Goal: Navigation & Orientation: Find specific page/section

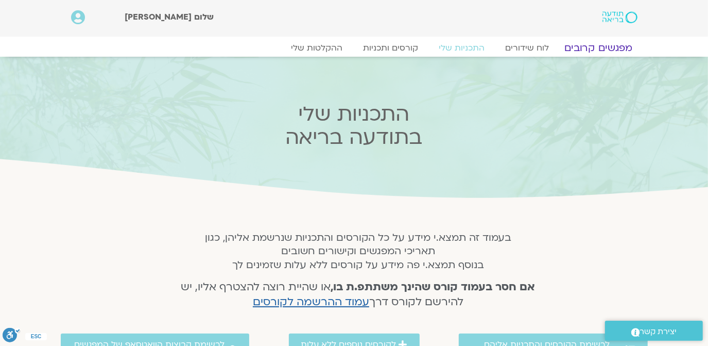
click at [612, 46] on link "מפגשים קרובים" at bounding box center [598, 48] width 93 height 12
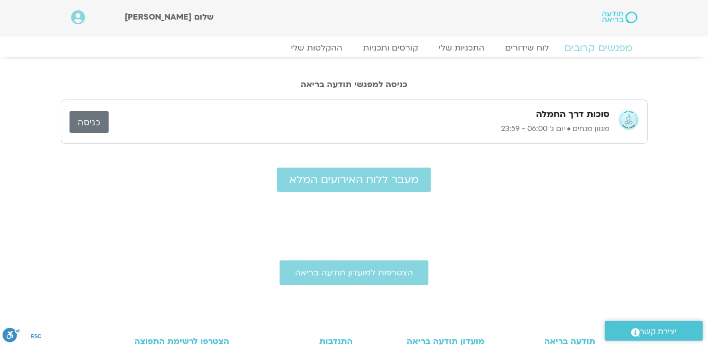
click at [601, 45] on link "מפגשים קרובים" at bounding box center [598, 48] width 93 height 12
click at [89, 116] on link "כניסה" at bounding box center [89, 122] width 39 height 22
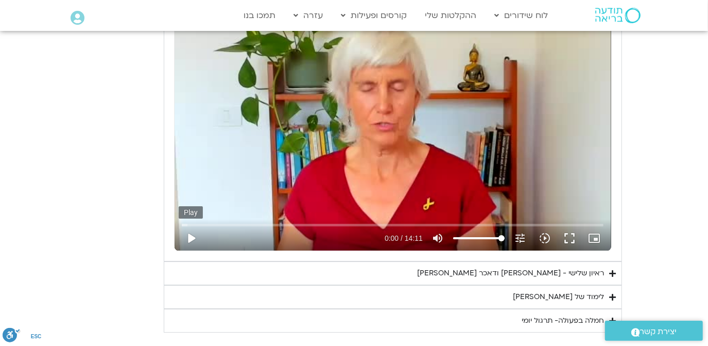
scroll to position [2123, 0]
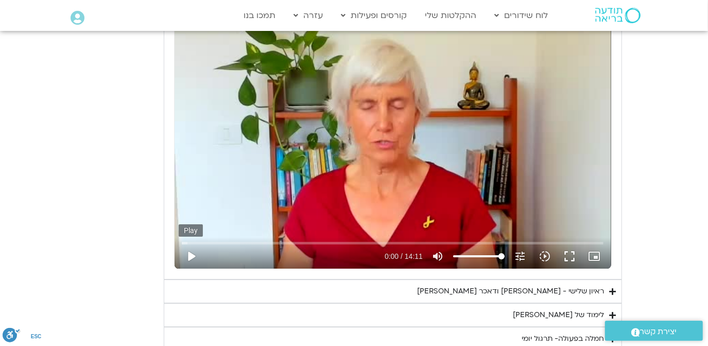
click at [191, 246] on button "play_arrow" at bounding box center [191, 256] width 25 height 25
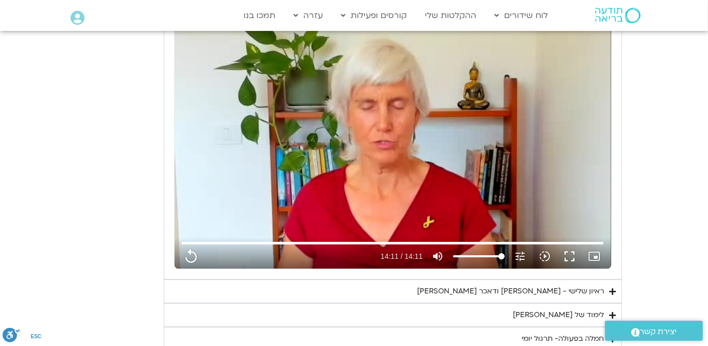
type input "851.4"
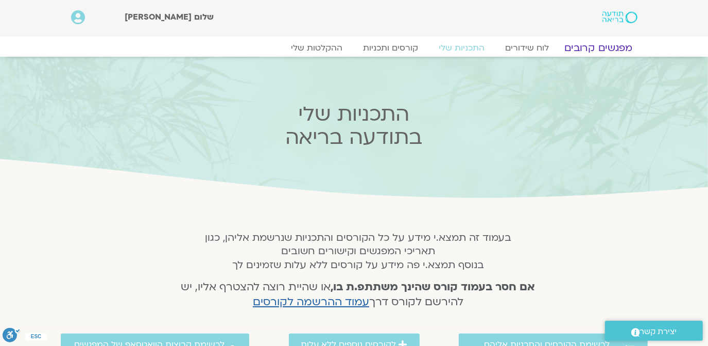
click at [598, 47] on link "מפגשים קרובים" at bounding box center [598, 48] width 93 height 12
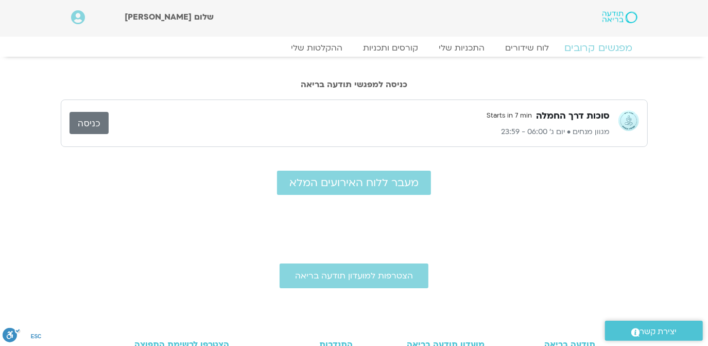
click at [594, 46] on link "מפגשים קרובים" at bounding box center [598, 48] width 93 height 12
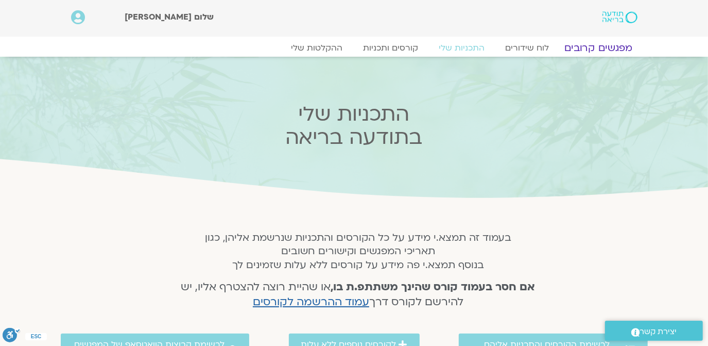
click at [604, 44] on link "מפגשים קרובים" at bounding box center [598, 48] width 93 height 12
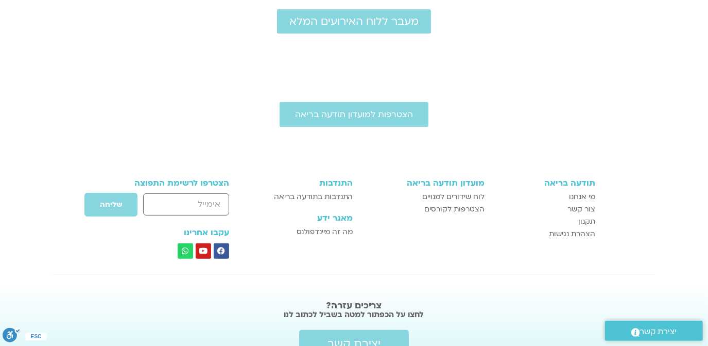
scroll to position [187, 0]
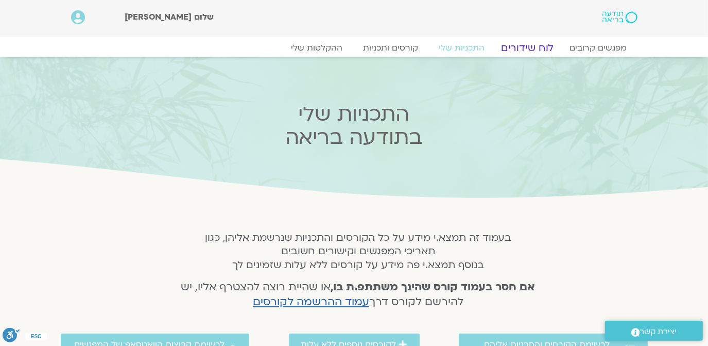
click at [530, 44] on link "לוח שידורים" at bounding box center [527, 48] width 77 height 12
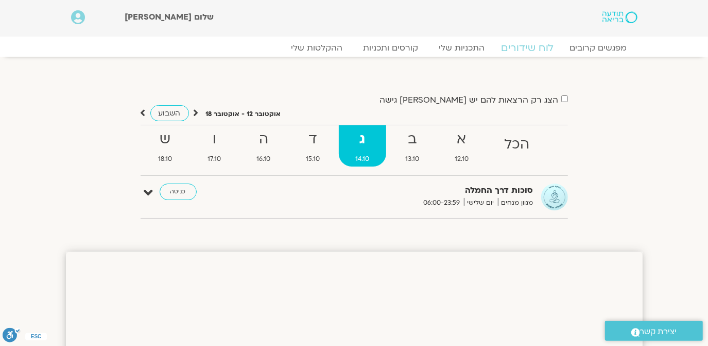
click at [527, 44] on link "לוח שידורים" at bounding box center [527, 48] width 77 height 12
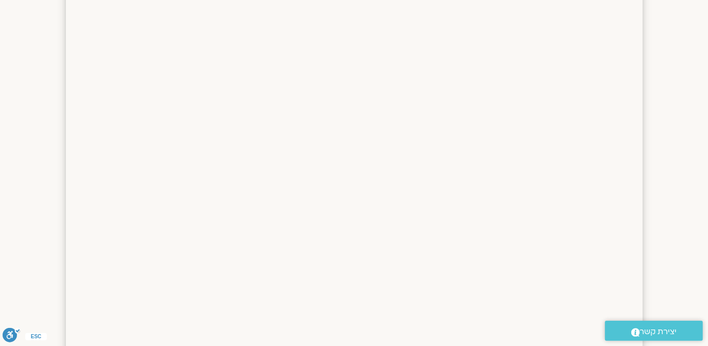
scroll to position [312, 0]
